Goal: Task Accomplishment & Management: Complete application form

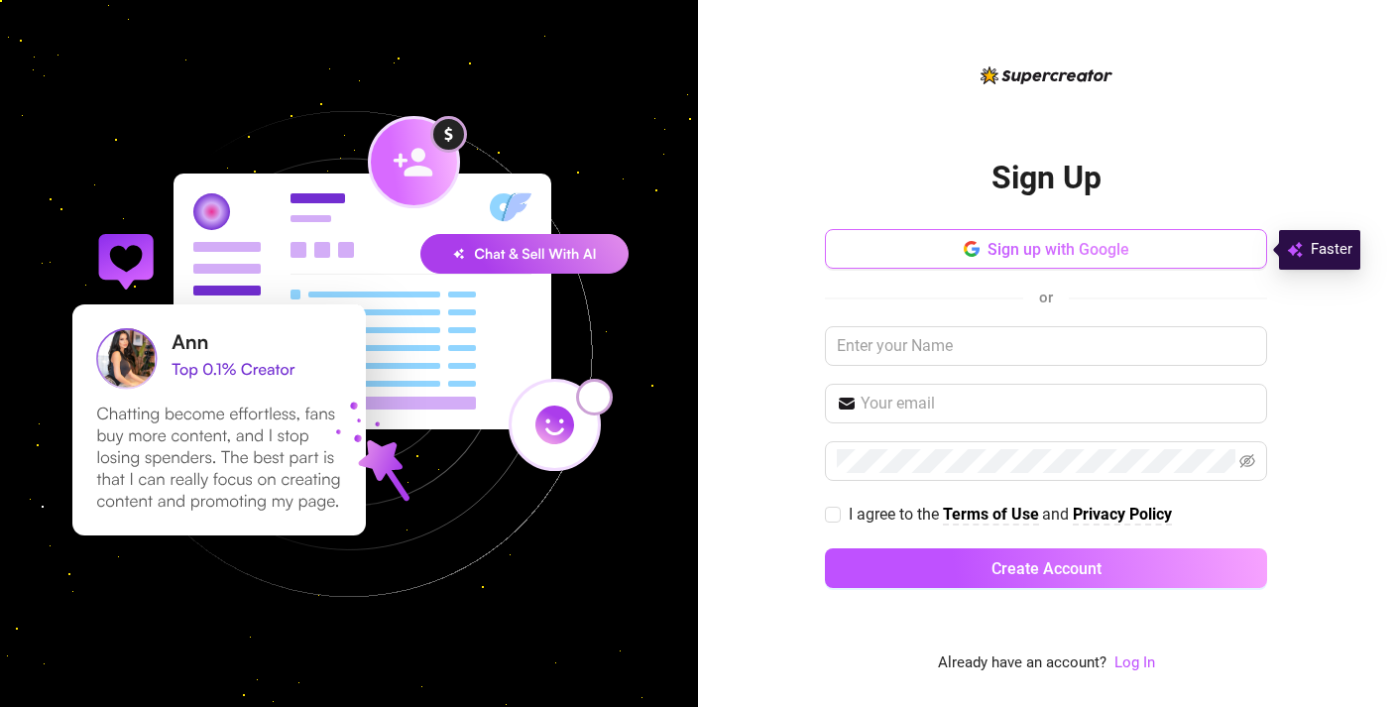
click at [975, 250] on icon "button" at bounding box center [976, 251] width 8 height 8
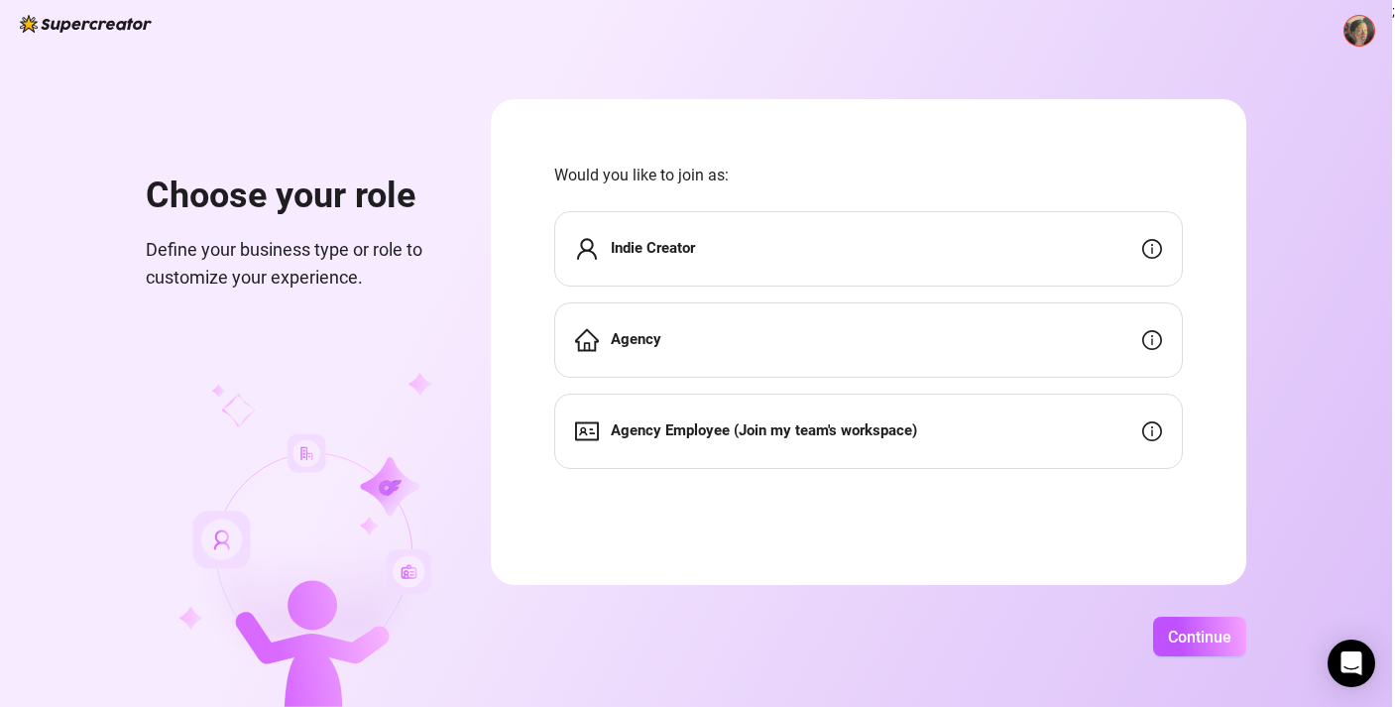
click at [848, 260] on div "Indie Creator" at bounding box center [868, 248] width 629 height 75
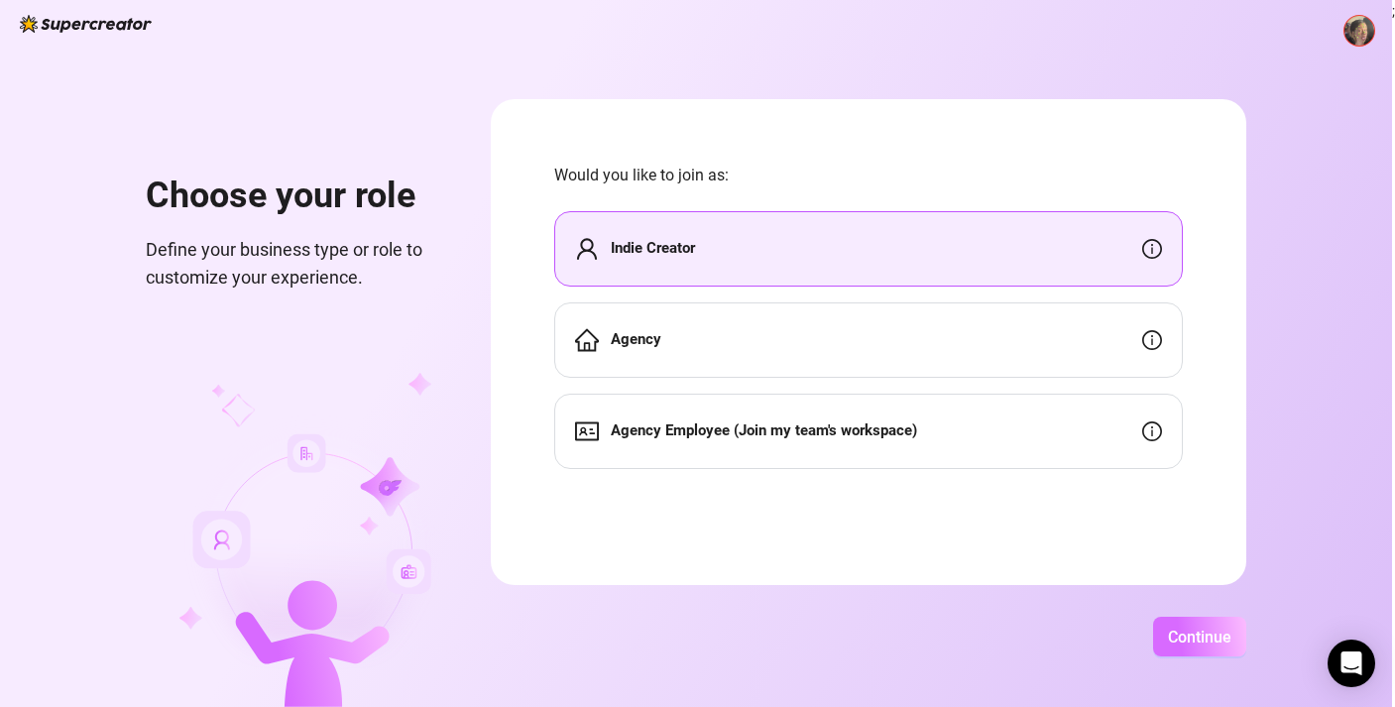
click at [1231, 639] on span "Continue" at bounding box center [1199, 637] width 63 height 19
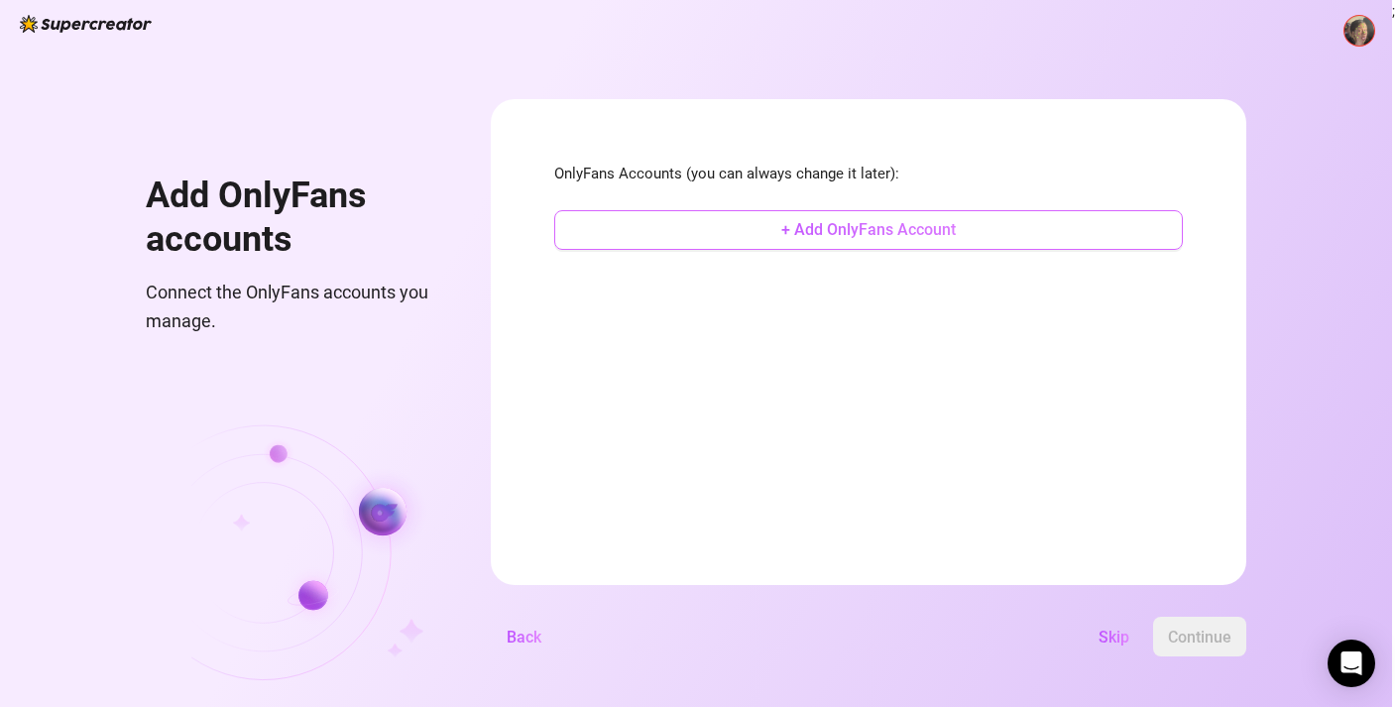
click at [956, 220] on span "+ Add OnlyFans Account" at bounding box center [868, 229] width 174 height 19
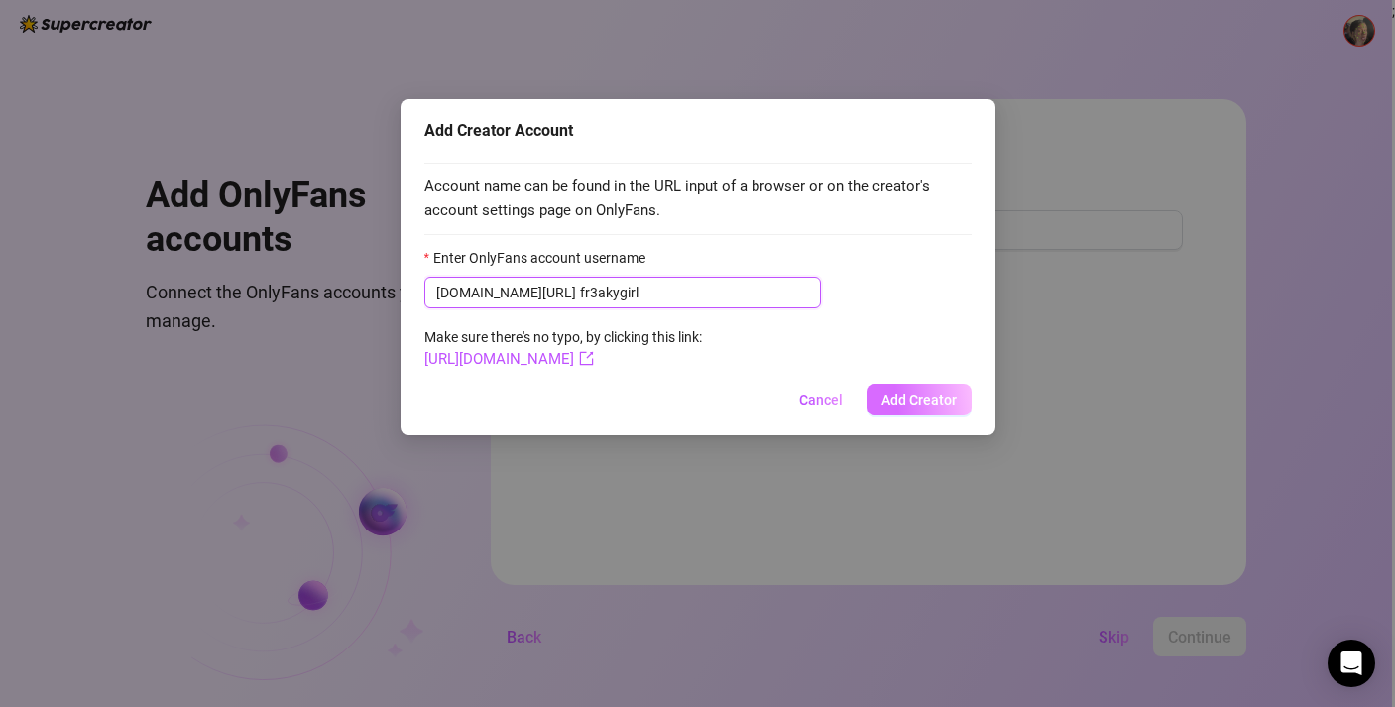
type input "fr3akygirl"
click at [919, 394] on span "Add Creator" at bounding box center [918, 400] width 75 height 16
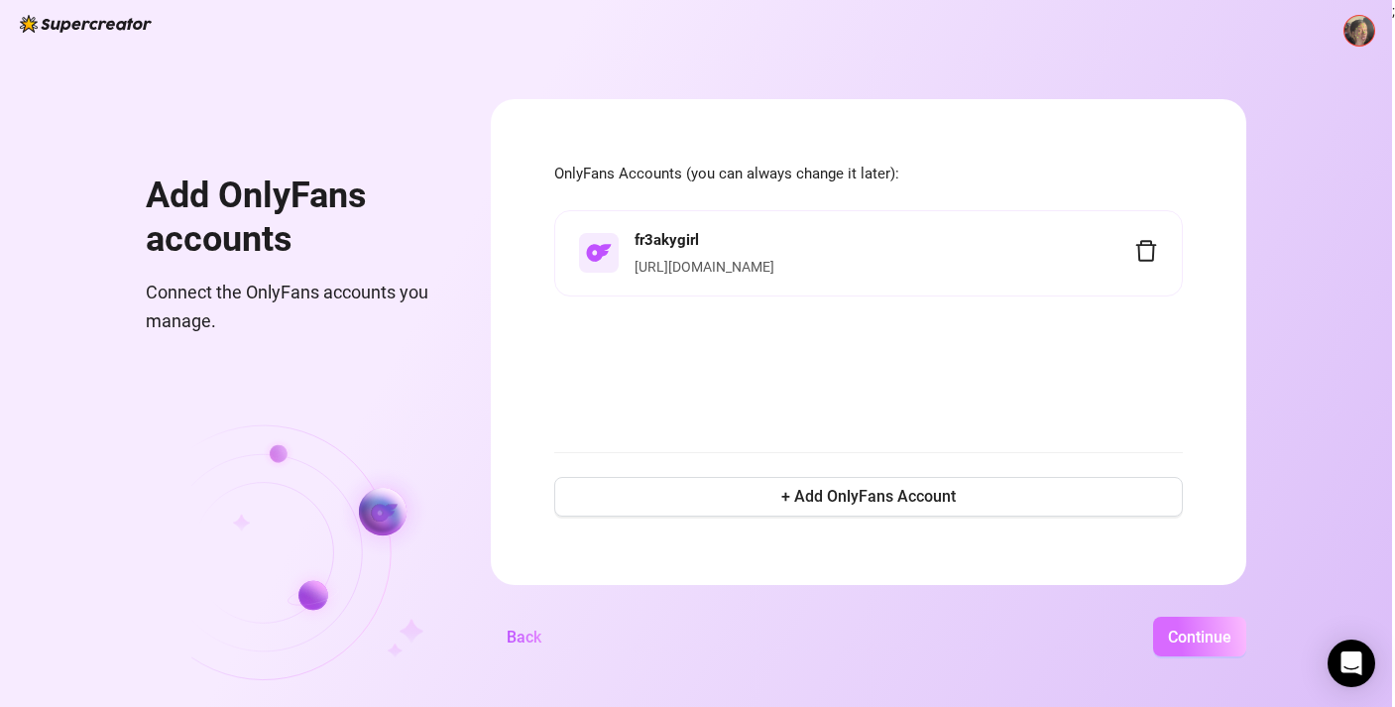
click at [1231, 637] on span "Continue" at bounding box center [1199, 637] width 63 height 19
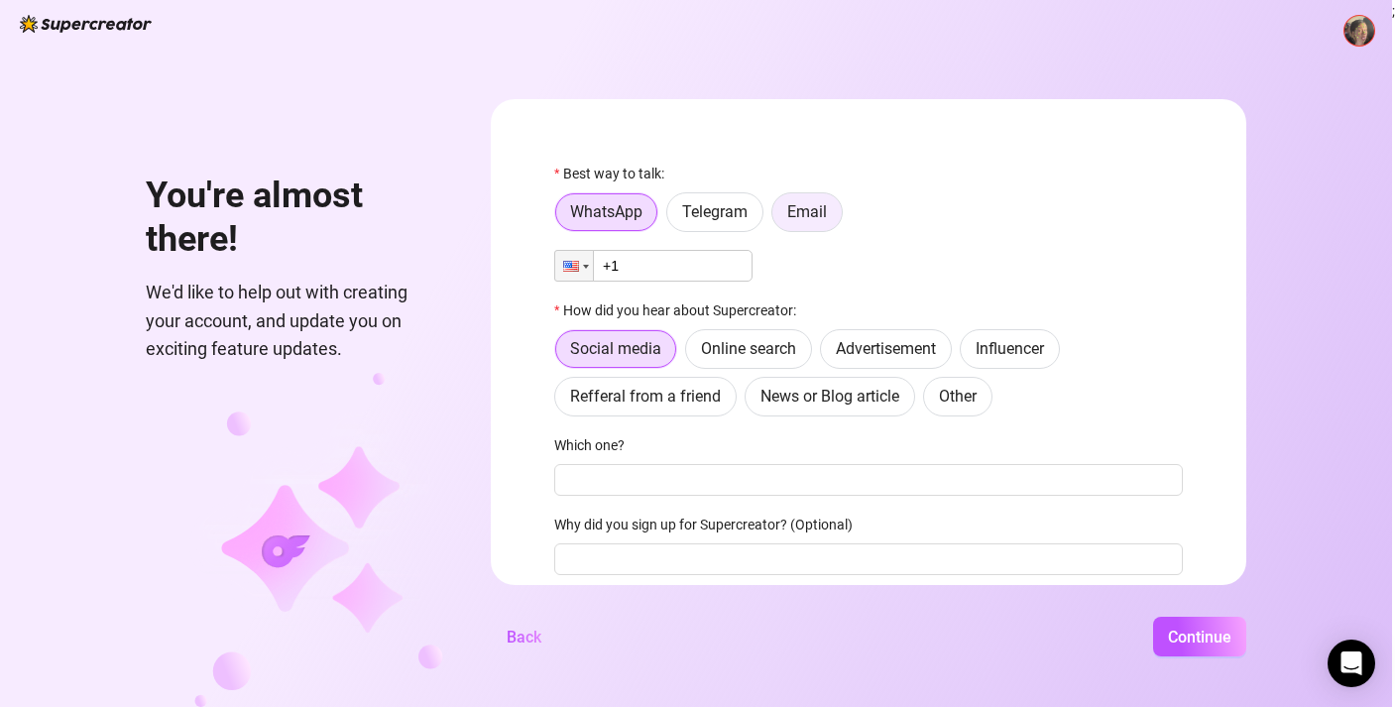
click at [828, 227] on label "Email" at bounding box center [806, 212] width 71 height 40
click at [777, 217] on input "Email" at bounding box center [777, 217] width 0 height 0
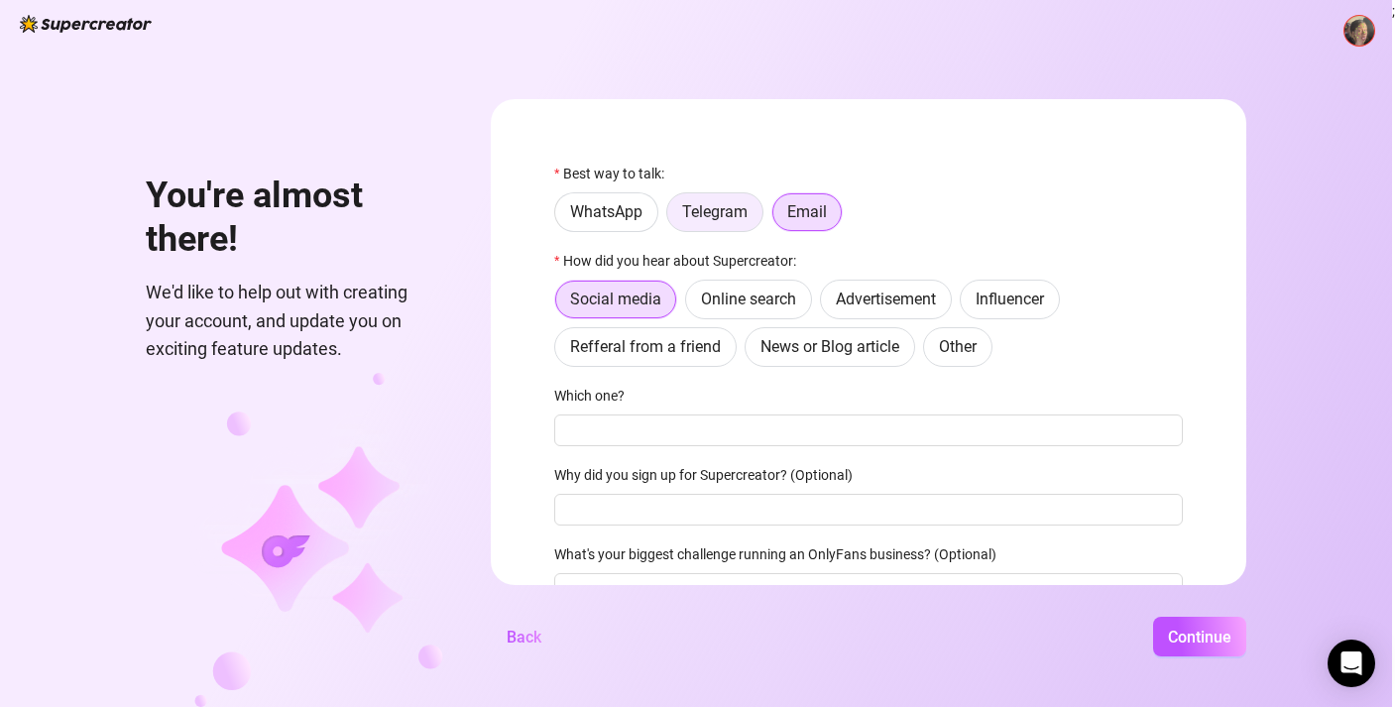
click at [748, 214] on span "Telegram" at bounding box center [714, 211] width 65 height 19
click at [672, 217] on input "Telegram" at bounding box center [672, 217] width 0 height 0
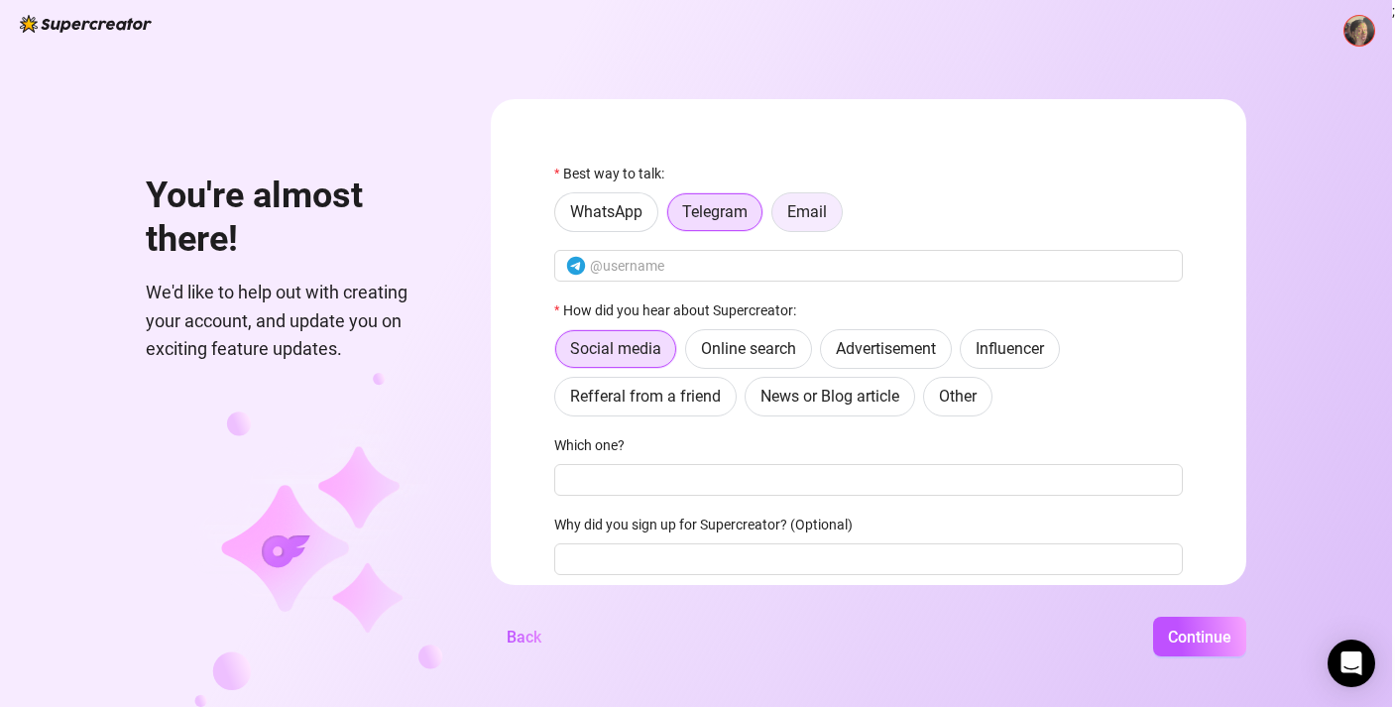
click at [827, 210] on span "Email" at bounding box center [807, 211] width 40 height 19
click at [777, 217] on input "Email" at bounding box center [777, 217] width 0 height 0
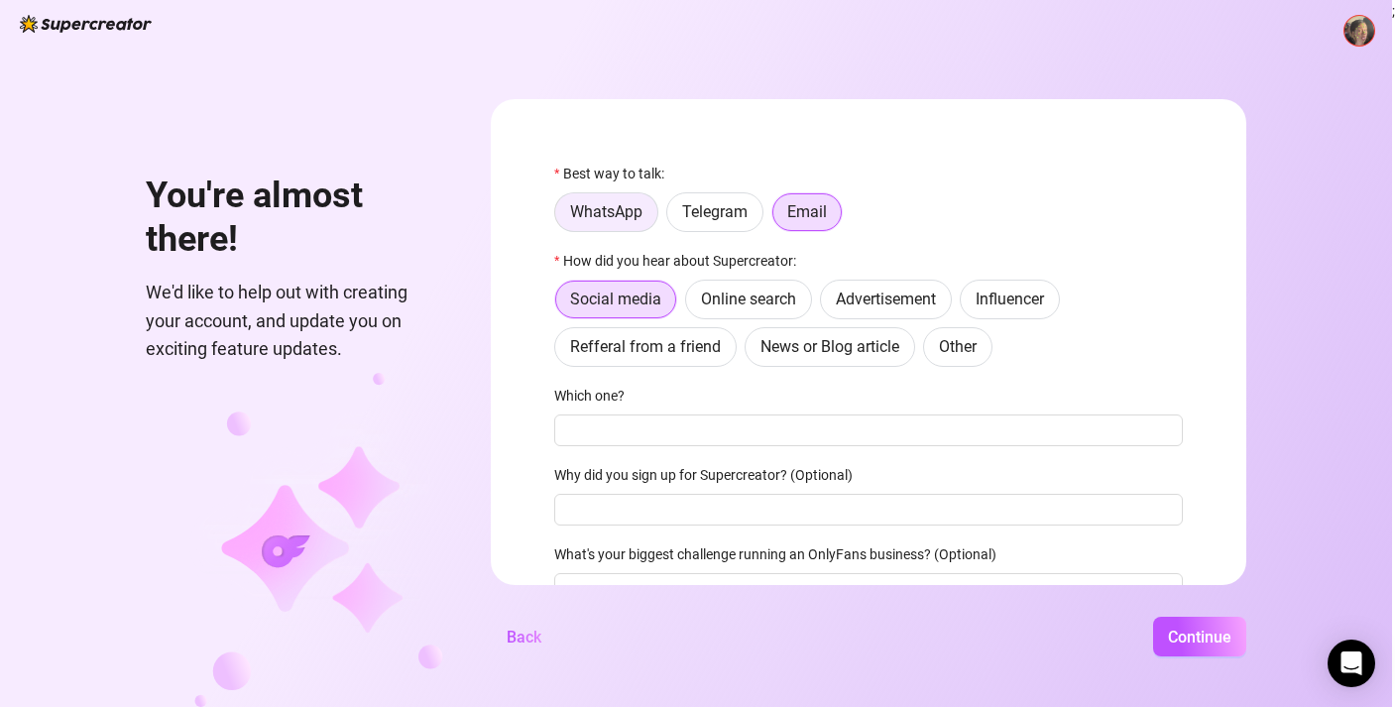
click at [642, 217] on span "WhatsApp" at bounding box center [606, 211] width 72 height 19
click at [560, 217] on input "WhatsApp" at bounding box center [560, 217] width 0 height 0
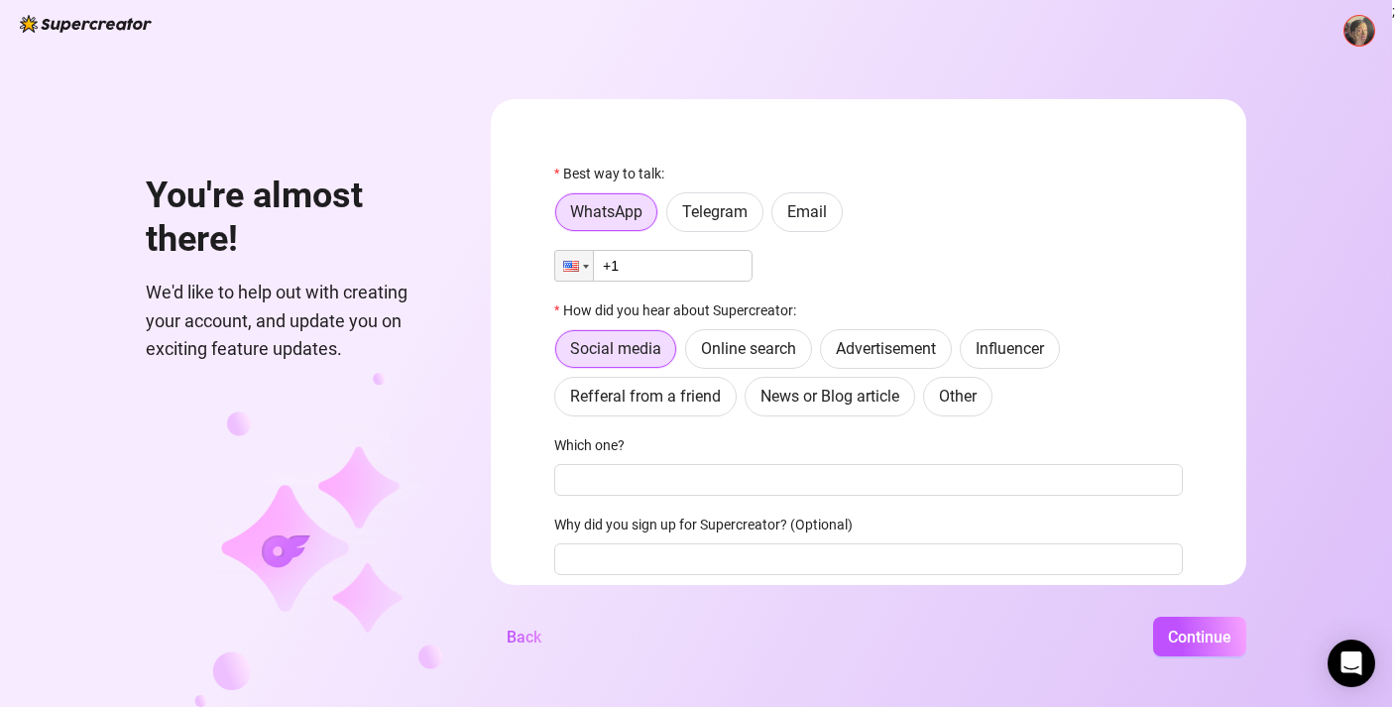
click at [814, 222] on div "WhatsApp Telegram Email" at bounding box center [868, 212] width 629 height 40
click at [840, 222] on label "Email" at bounding box center [806, 212] width 71 height 40
click at [777, 217] on input "Email" at bounding box center [777, 217] width 0 height 0
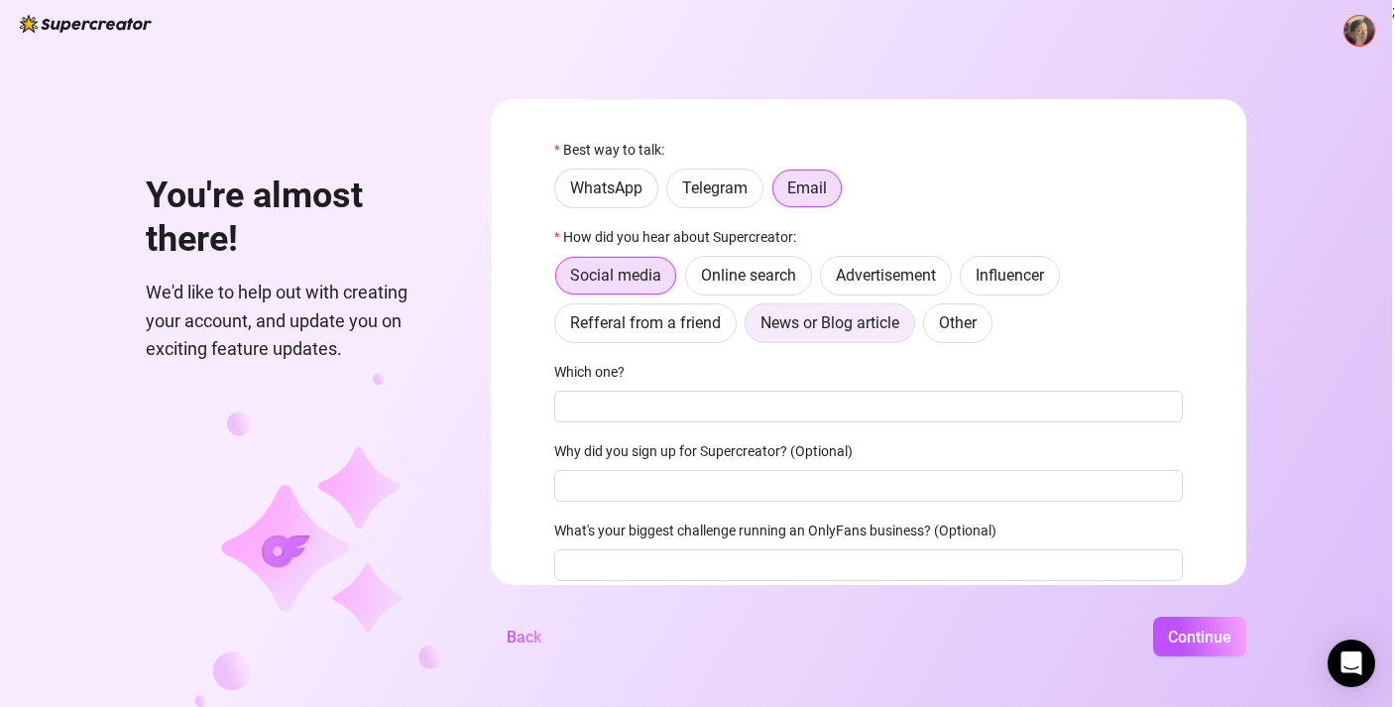
scroll to position [25, 0]
click at [788, 386] on div "Which one?" at bounding box center [868, 375] width 629 height 30
click at [792, 394] on input "Which one?" at bounding box center [868, 406] width 629 height 32
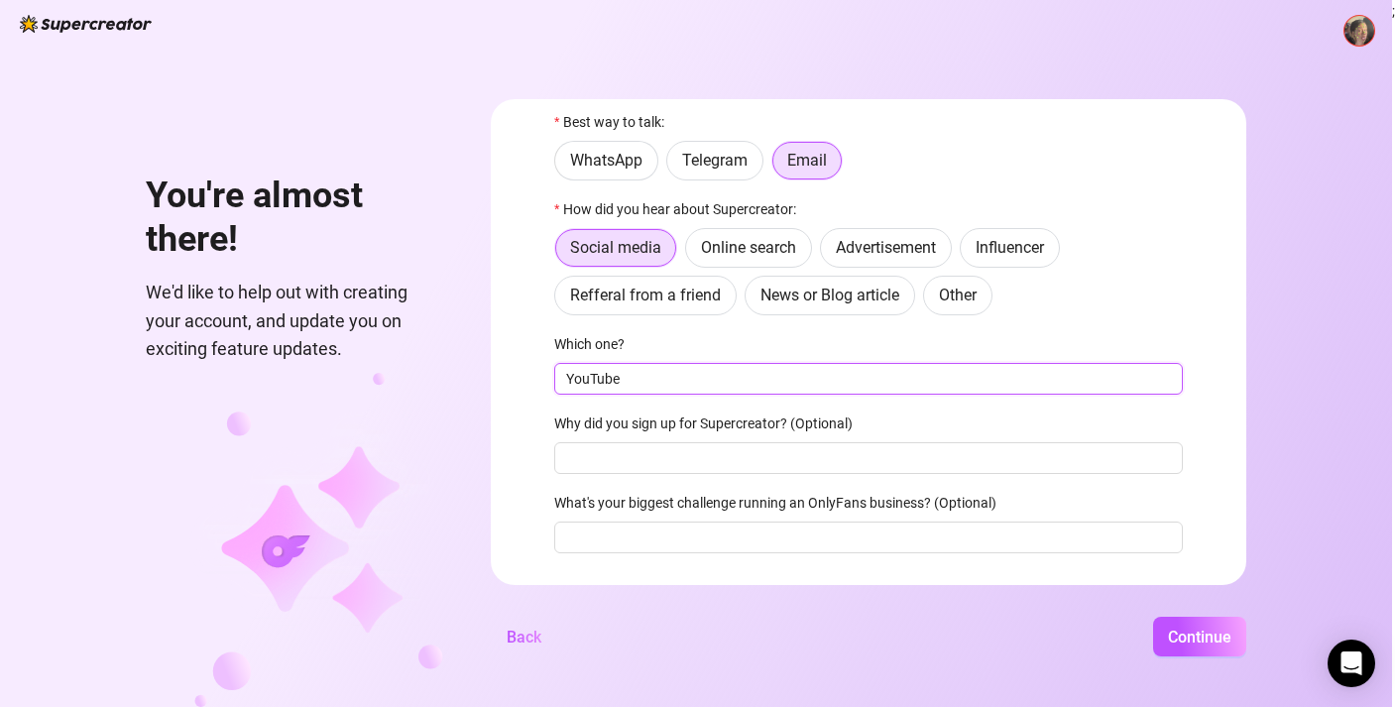
scroll to position [55, 0]
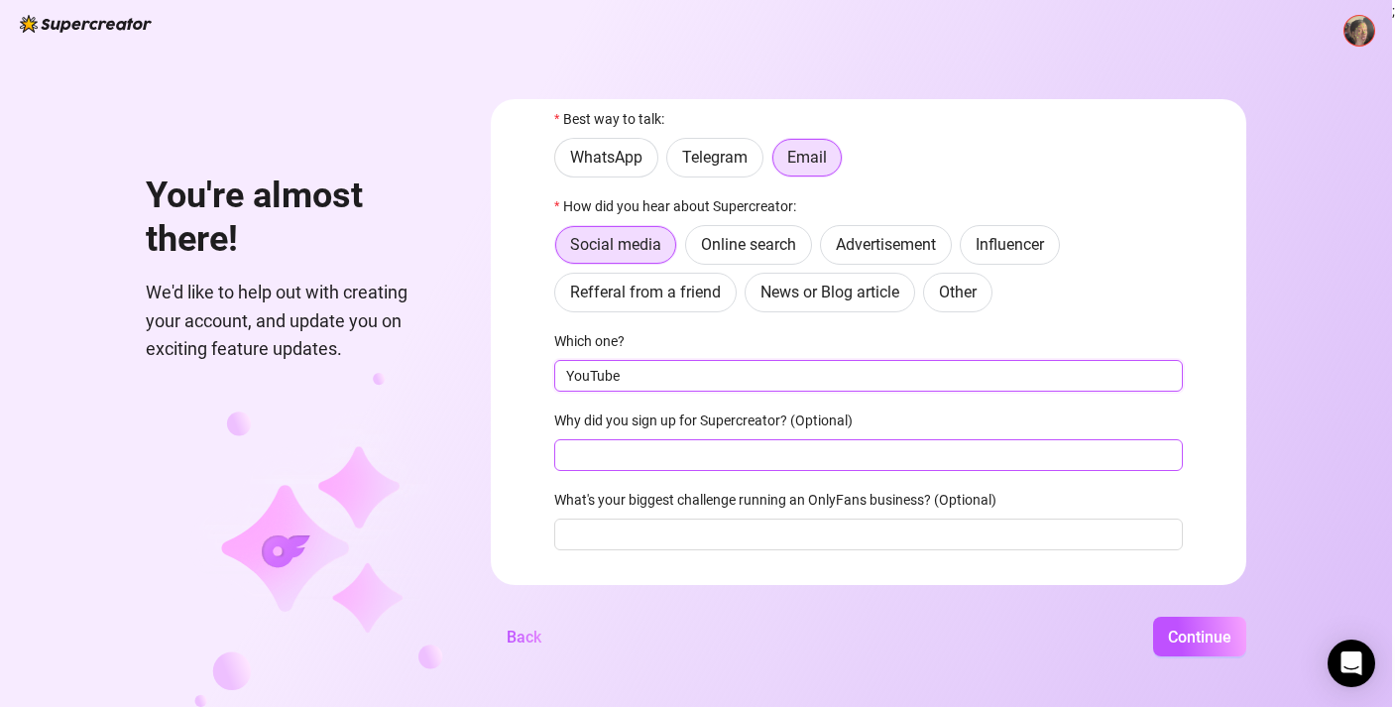
type input "YouTube"
click at [867, 443] on input "Why did you sign up for Supercreator? (Optional)" at bounding box center [868, 455] width 629 height 32
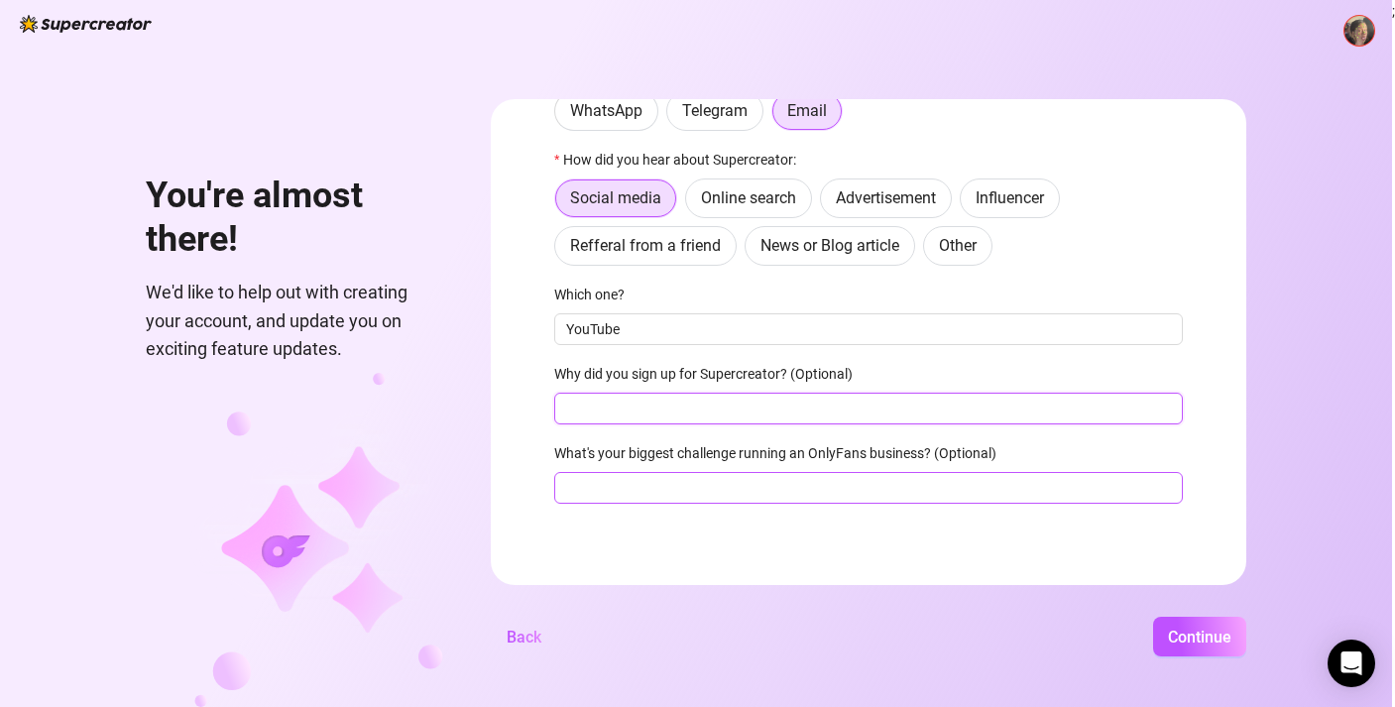
scroll to position [101, 0]
click at [843, 488] on input "What's your biggest challenge running an OnlyFans business? (Optional)" at bounding box center [868, 488] width 629 height 32
type input "hard"
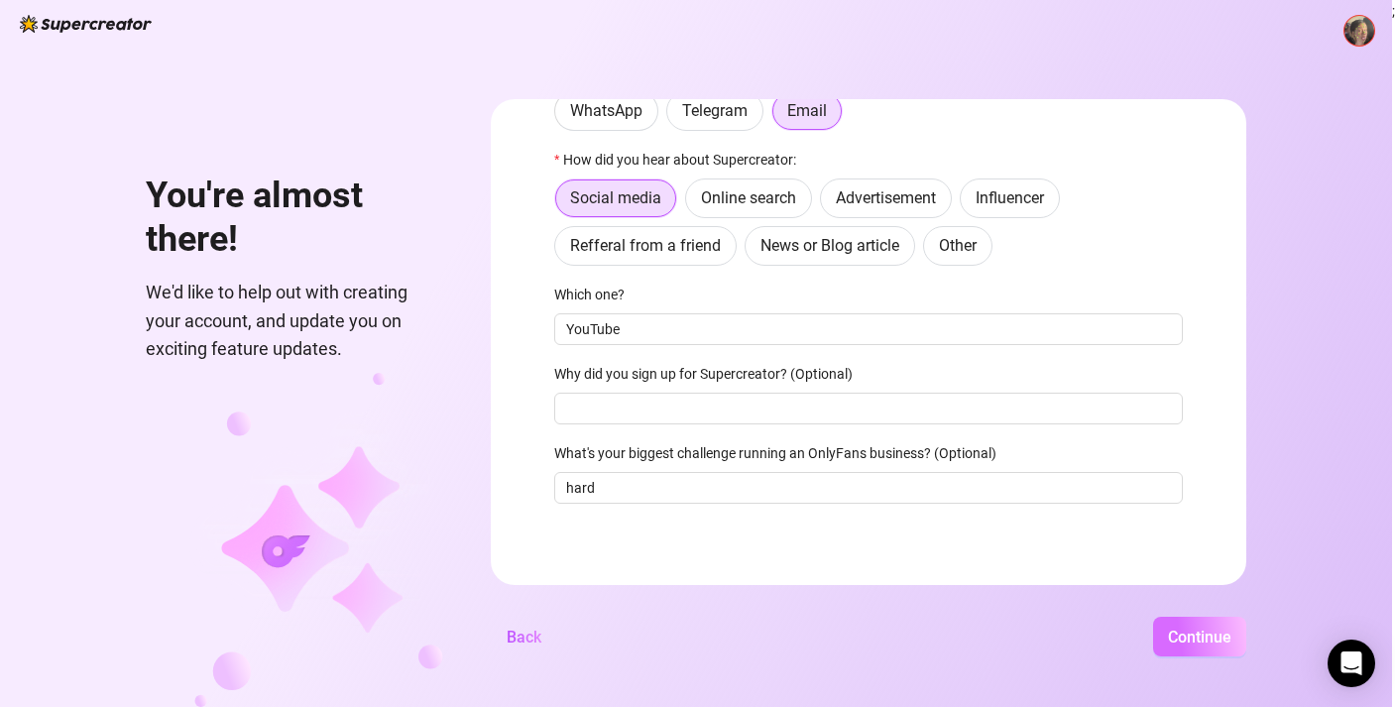
click at [1218, 642] on span "Continue" at bounding box center [1199, 637] width 63 height 19
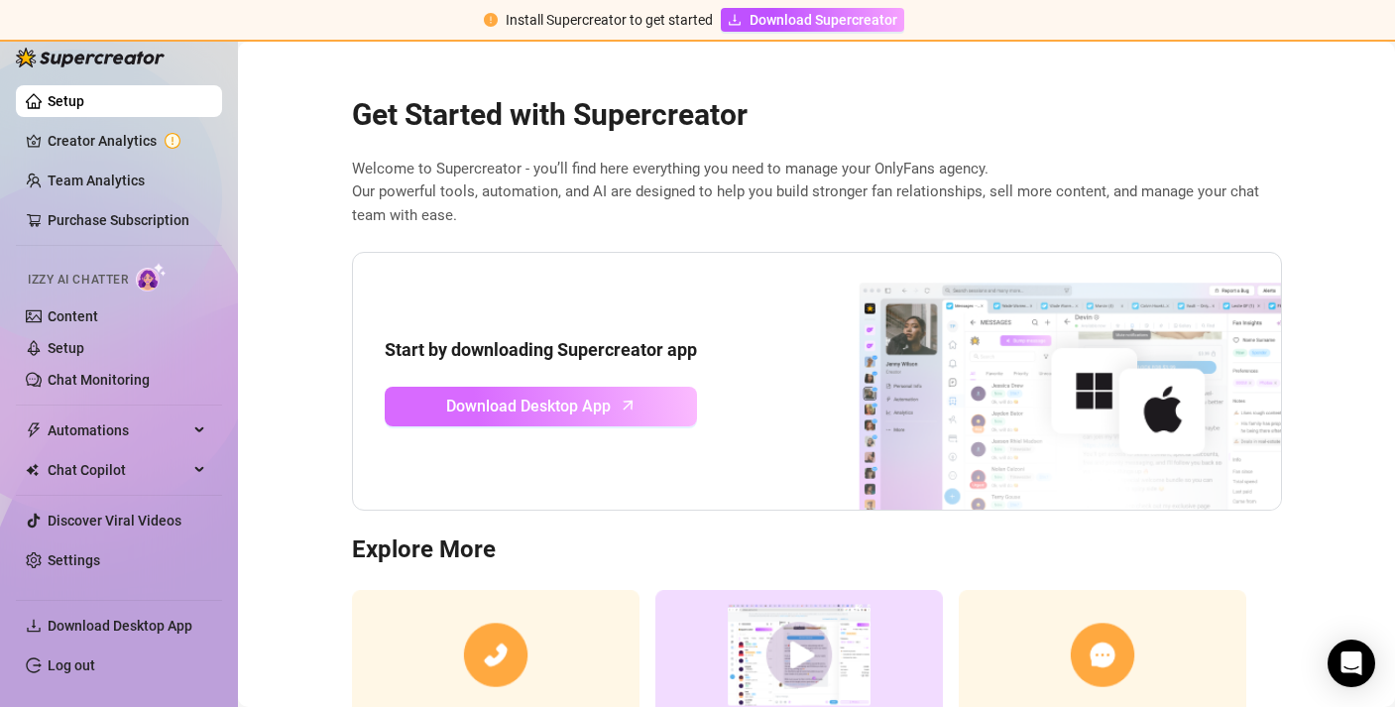
click at [603, 404] on span "Download Desktop App" at bounding box center [528, 406] width 165 height 25
